Goal: Information Seeking & Learning: Learn about a topic

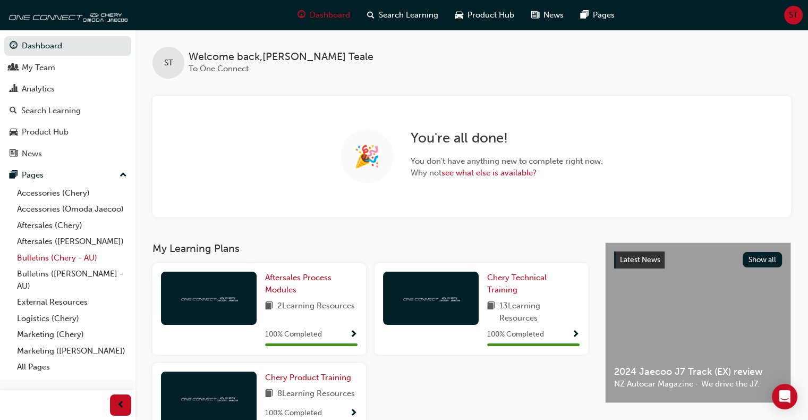
click at [45, 259] on link "Bulletins (Chery - AU)" at bounding box center [72, 258] width 118 height 16
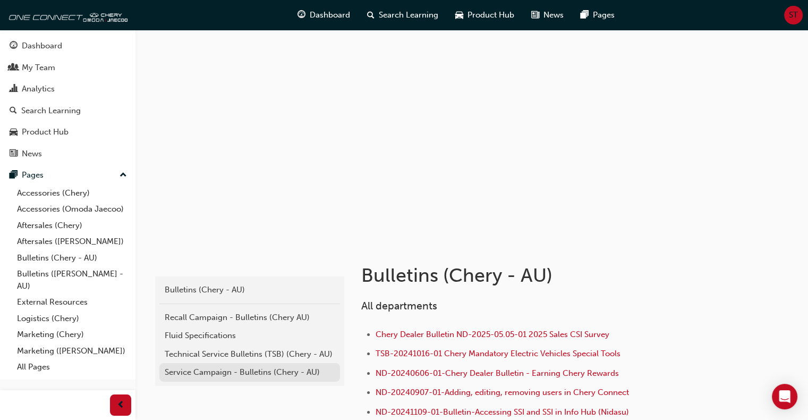
click at [180, 371] on div "Service Campaign - Bulletins (Chery - AU)" at bounding box center [250, 372] width 170 height 12
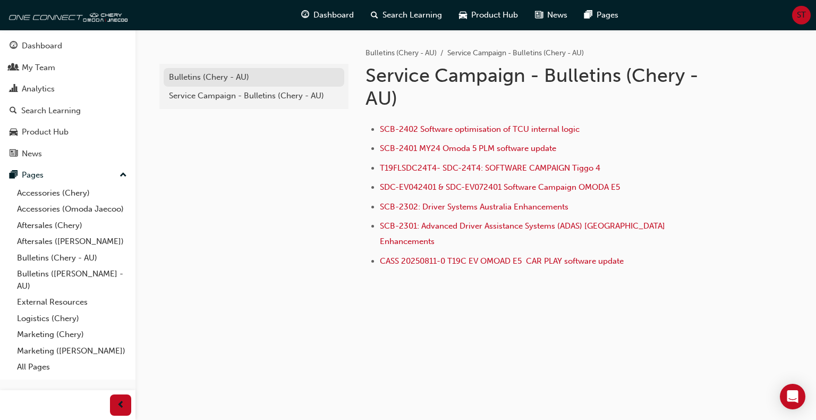
click at [210, 81] on div "Bulletins (Chery - AU)" at bounding box center [254, 77] width 170 height 12
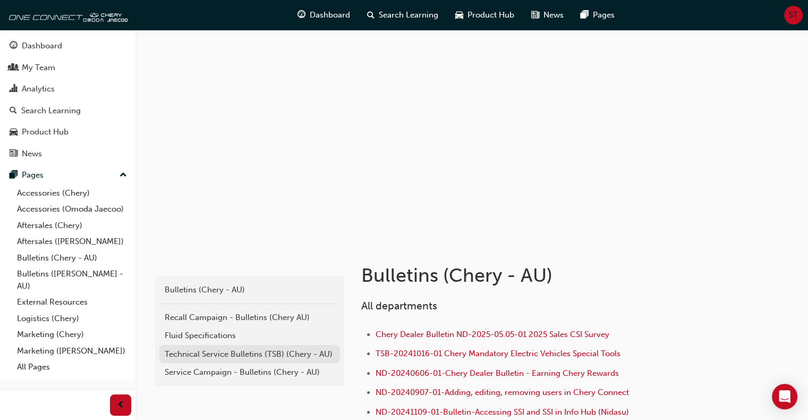
click at [218, 355] on div "Technical Service Bulletins (TSB) (Chery - AU)" at bounding box center [250, 354] width 170 height 12
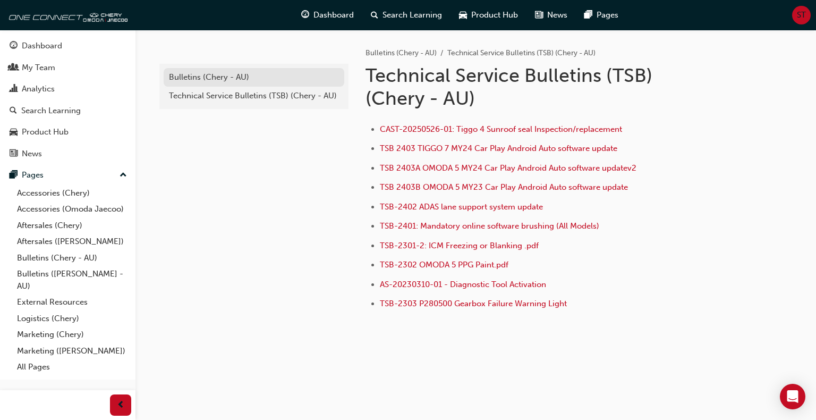
click at [201, 81] on div "Bulletins (Chery - AU)" at bounding box center [254, 77] width 170 height 12
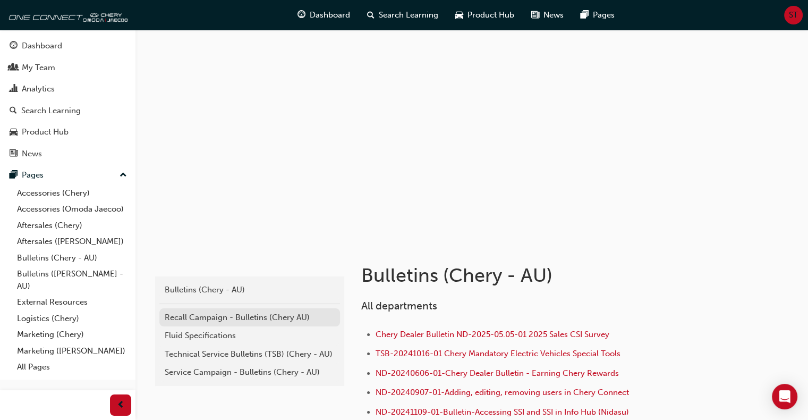
click at [200, 316] on div "Recall Campaign - Bulletins (Chery AU)" at bounding box center [250, 317] width 170 height 12
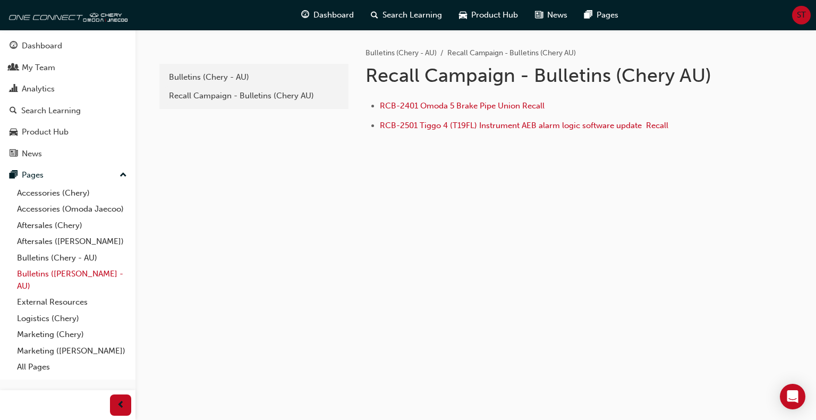
click at [30, 274] on link "Bulletins ([PERSON_NAME] - AU)" at bounding box center [72, 280] width 118 height 28
